Goal: Task Accomplishment & Management: Use online tool/utility

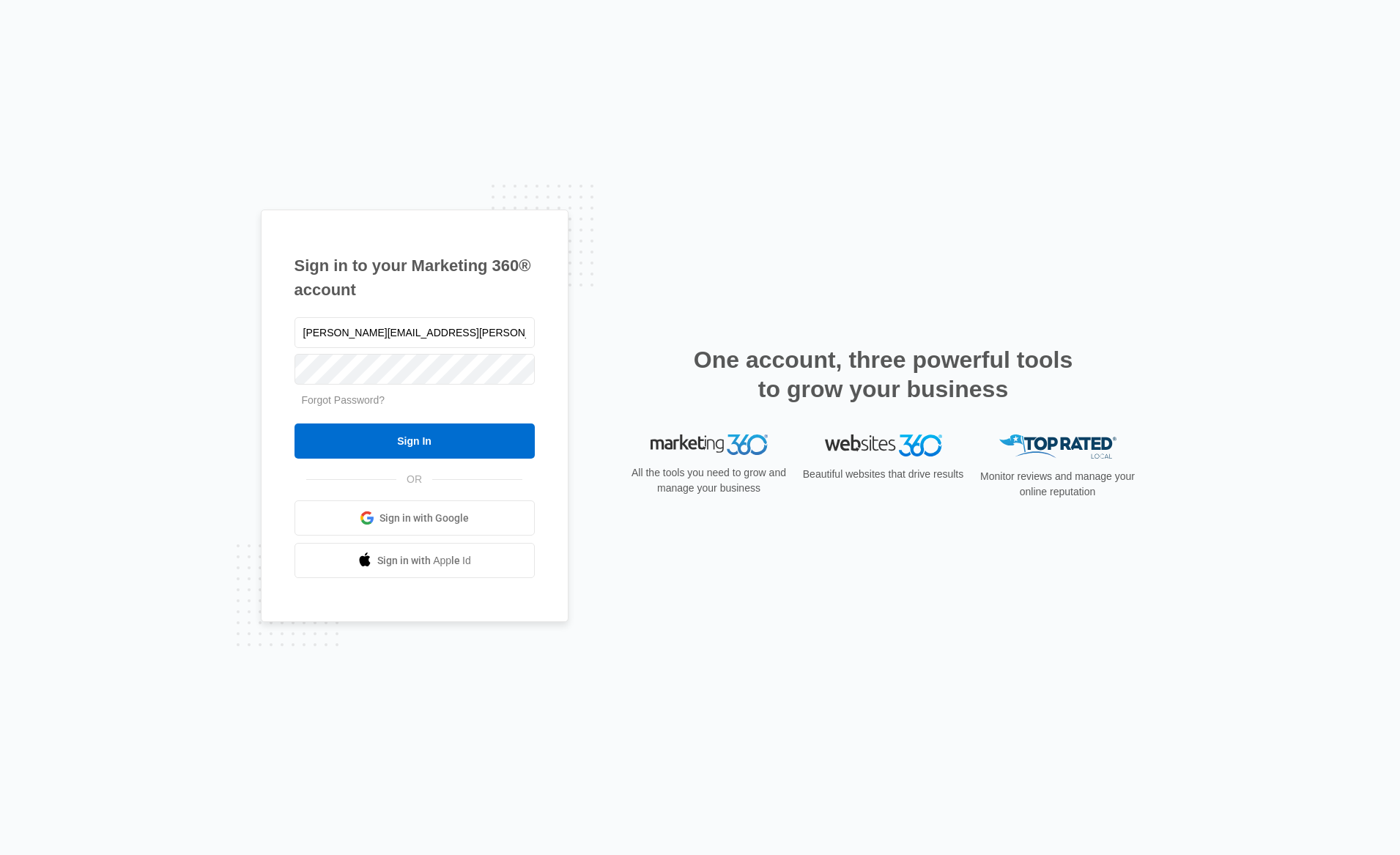
type input "[PERSON_NAME][EMAIL_ADDRESS][PERSON_NAME][DOMAIN_NAME]"
click at [294, 423] on input "Sign In" at bounding box center [414, 441] width 241 height 35
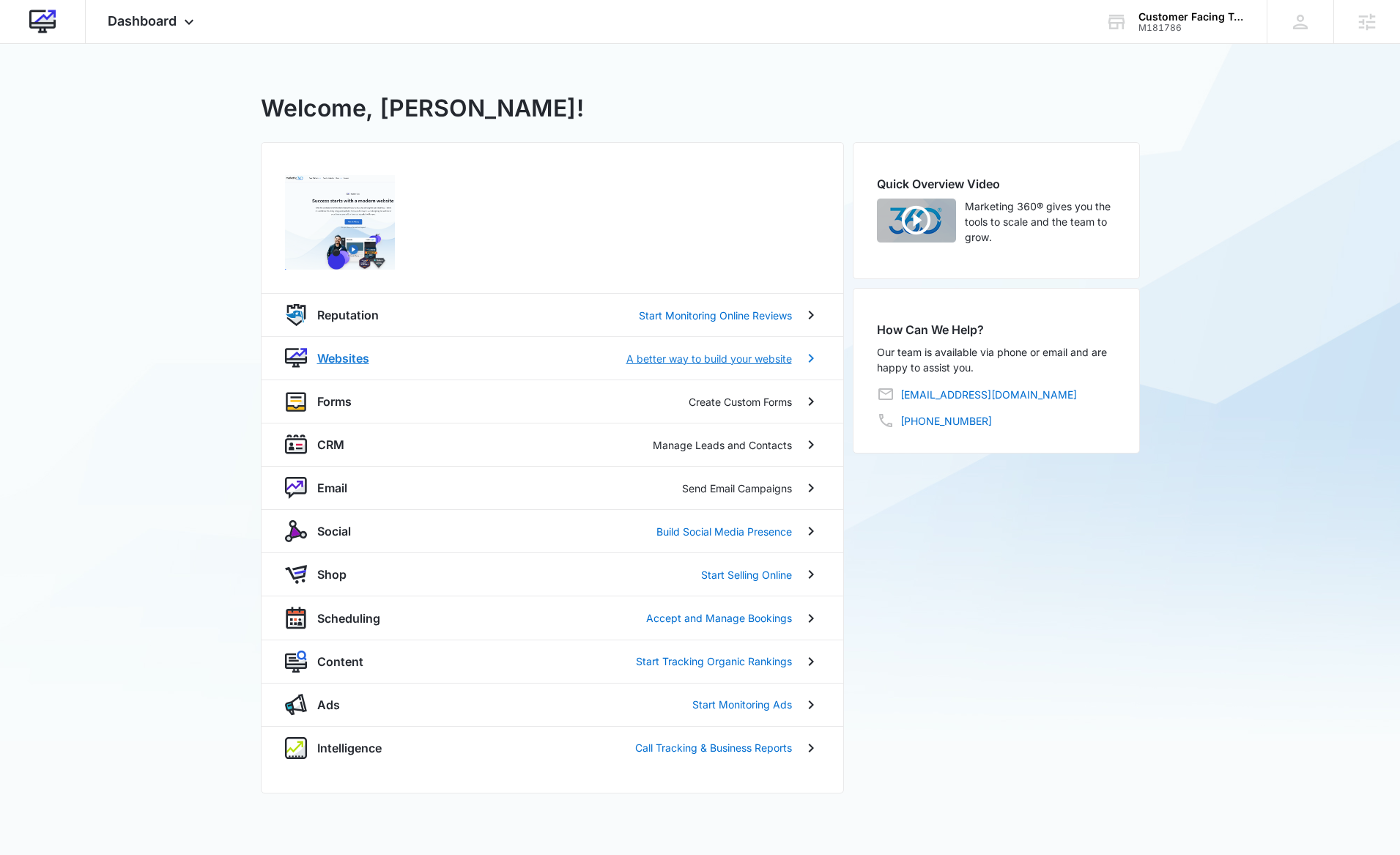
click at [342, 354] on p "Websites" at bounding box center [343, 358] width 52 height 18
